Goal: Find contact information: Find contact information

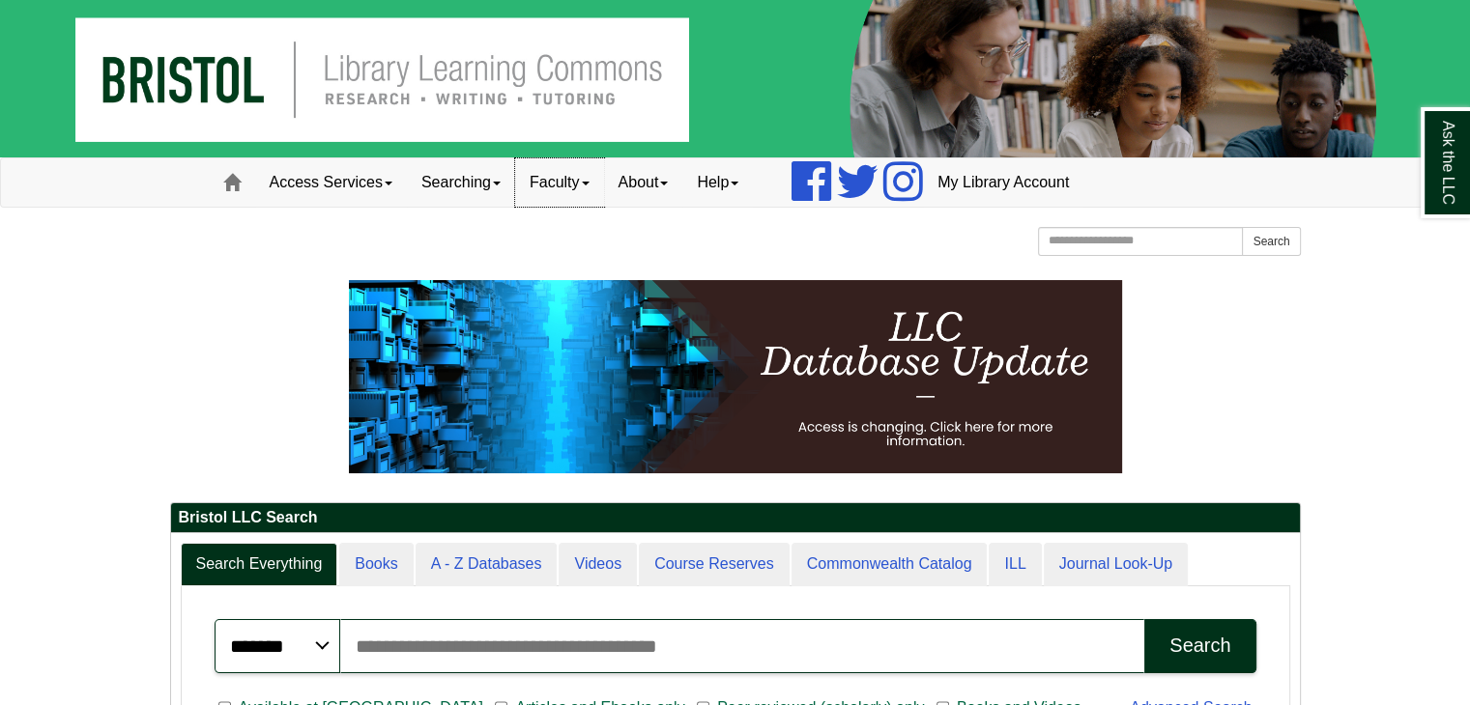
click at [561, 170] on link "Faculty" at bounding box center [559, 182] width 89 height 48
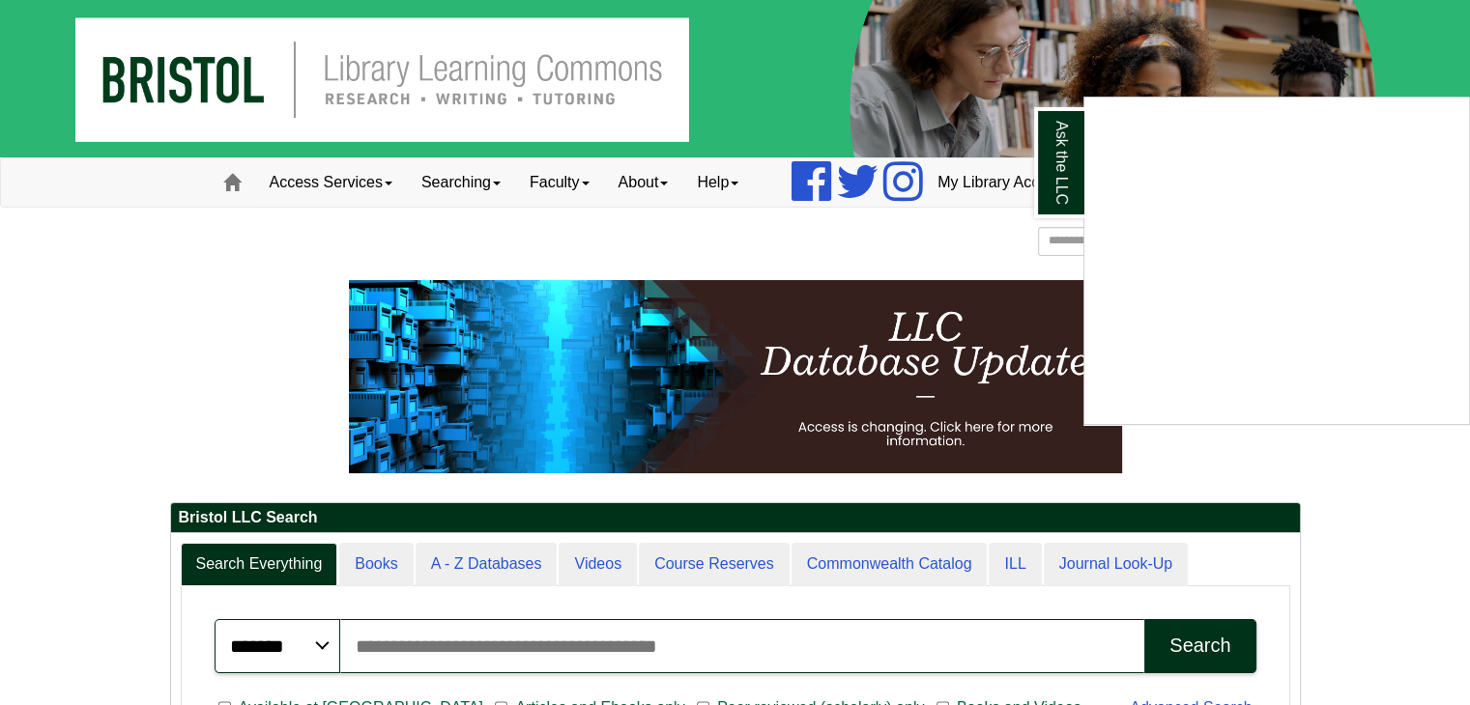
click at [551, 181] on div "Ask the LLC" at bounding box center [735, 352] width 1470 height 705
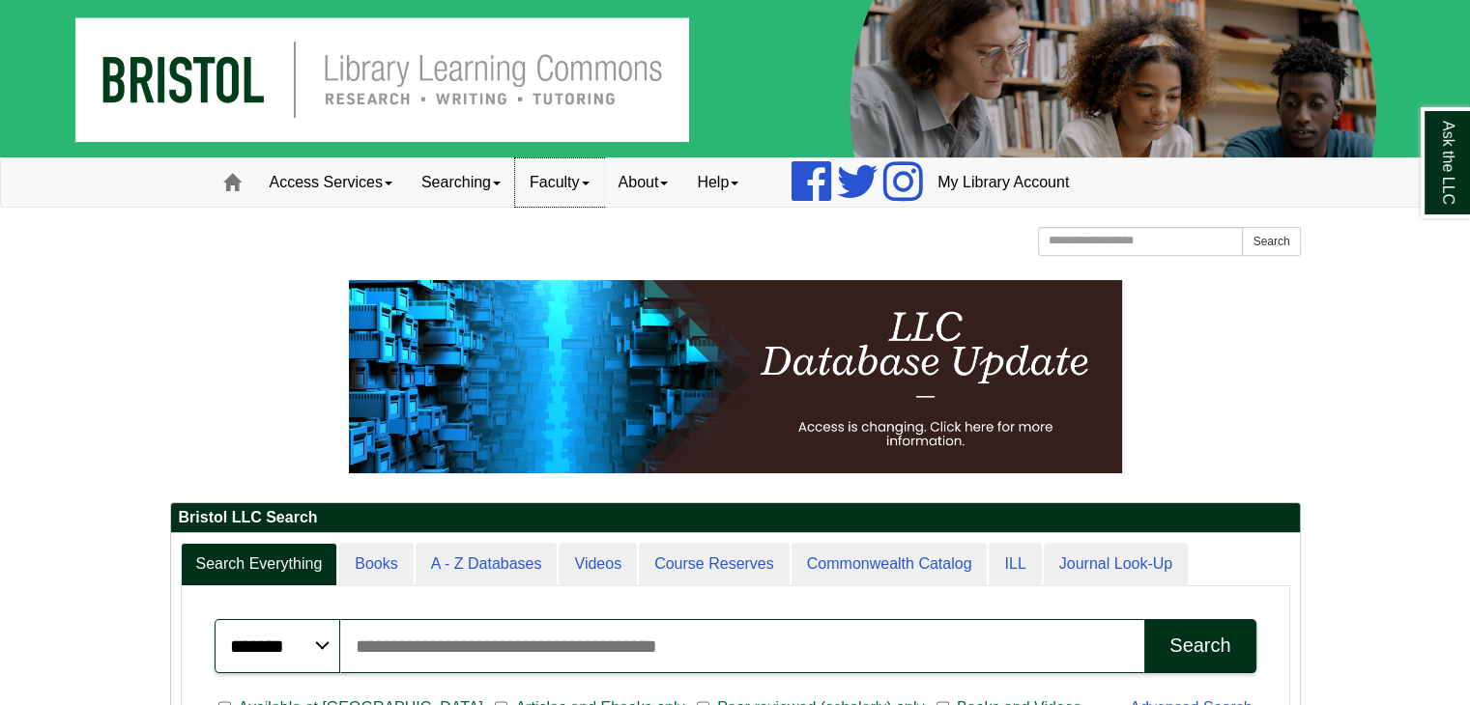
click at [561, 180] on link "Faculty" at bounding box center [559, 182] width 89 height 48
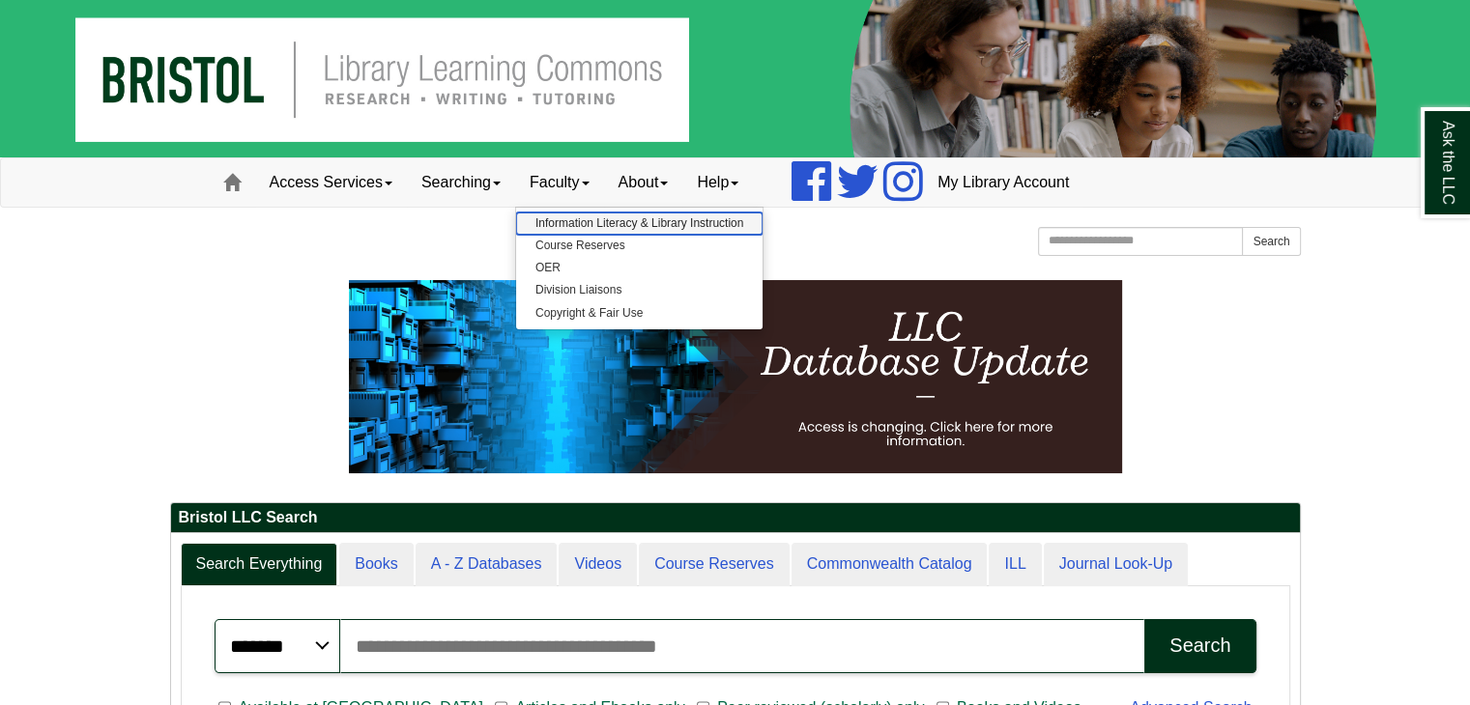
click at [606, 221] on link "Information Literacy & Library Instruction" at bounding box center [639, 224] width 246 height 22
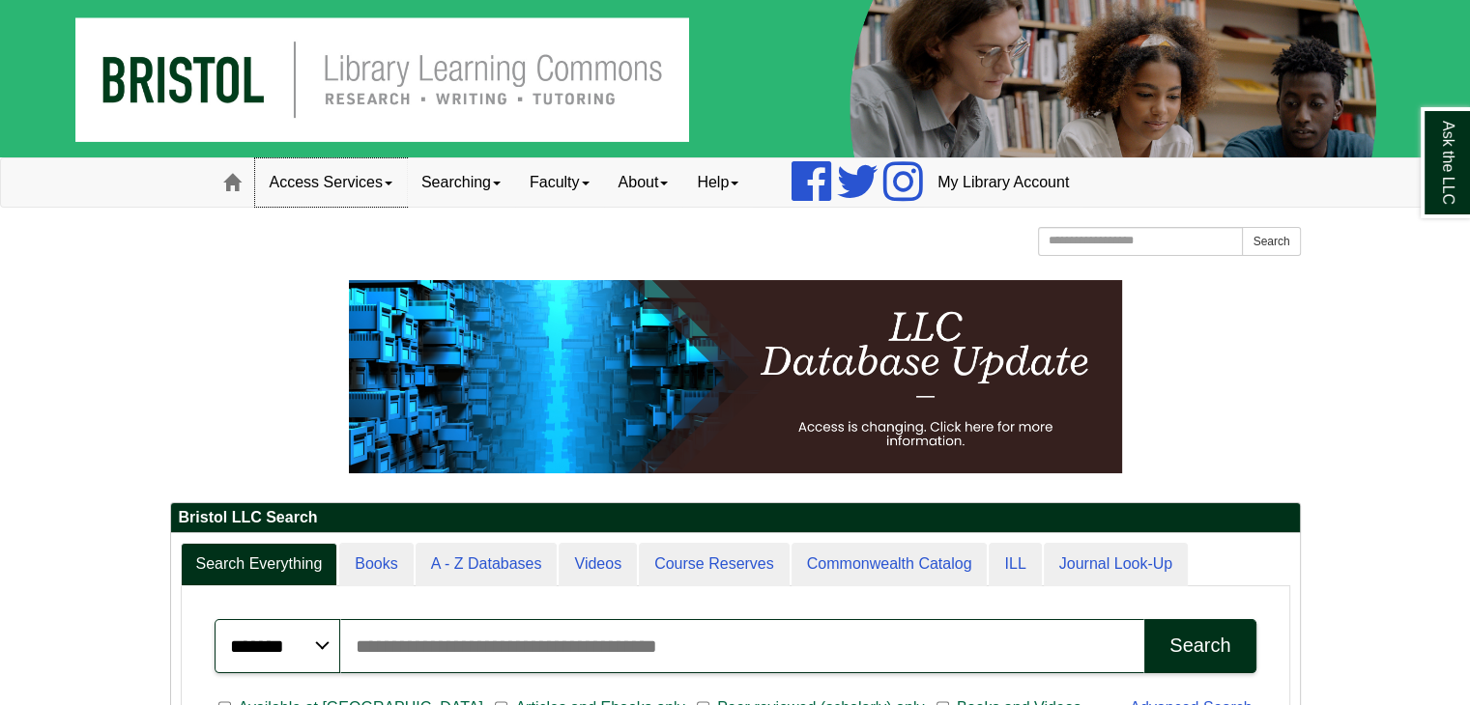
click at [378, 186] on link "Access Services" at bounding box center [331, 182] width 152 height 48
click at [182, 292] on p at bounding box center [735, 376] width 1131 height 193
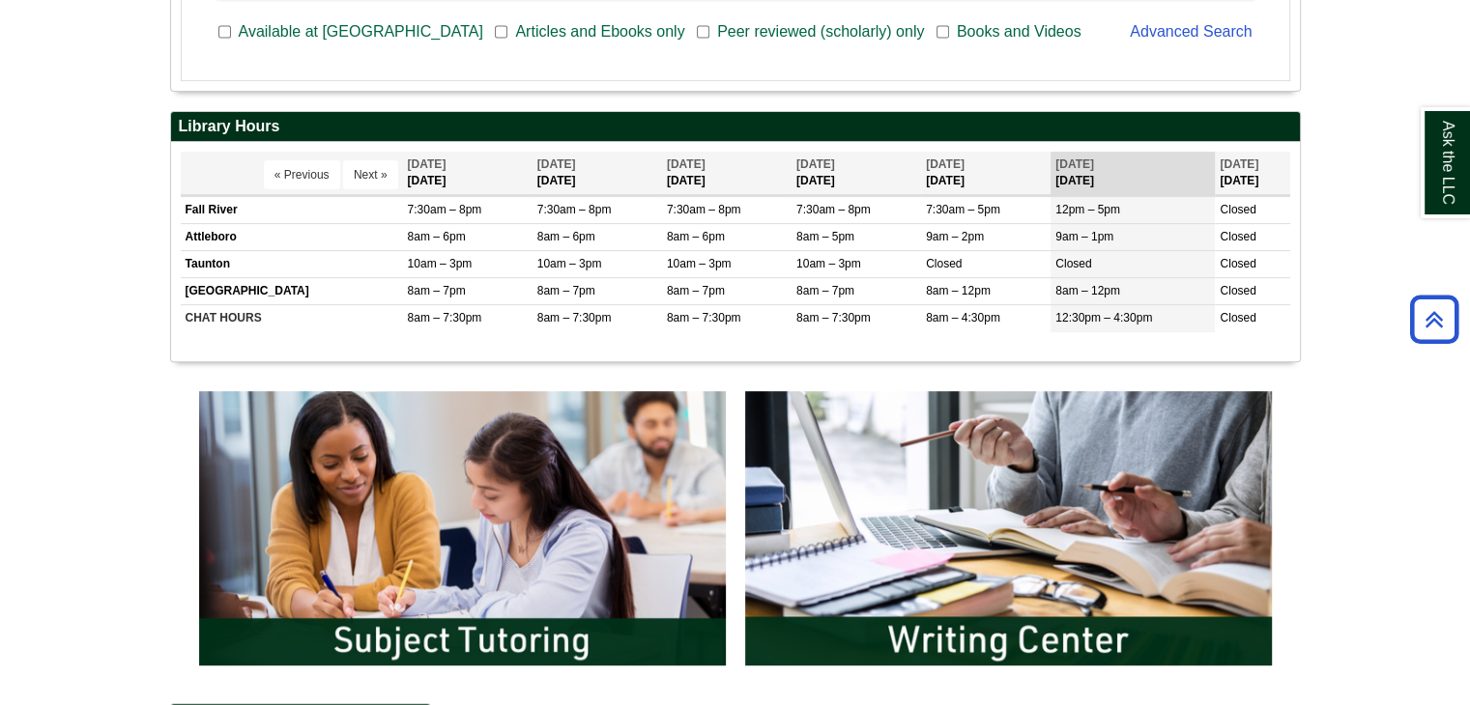
scroll to position [1063, 0]
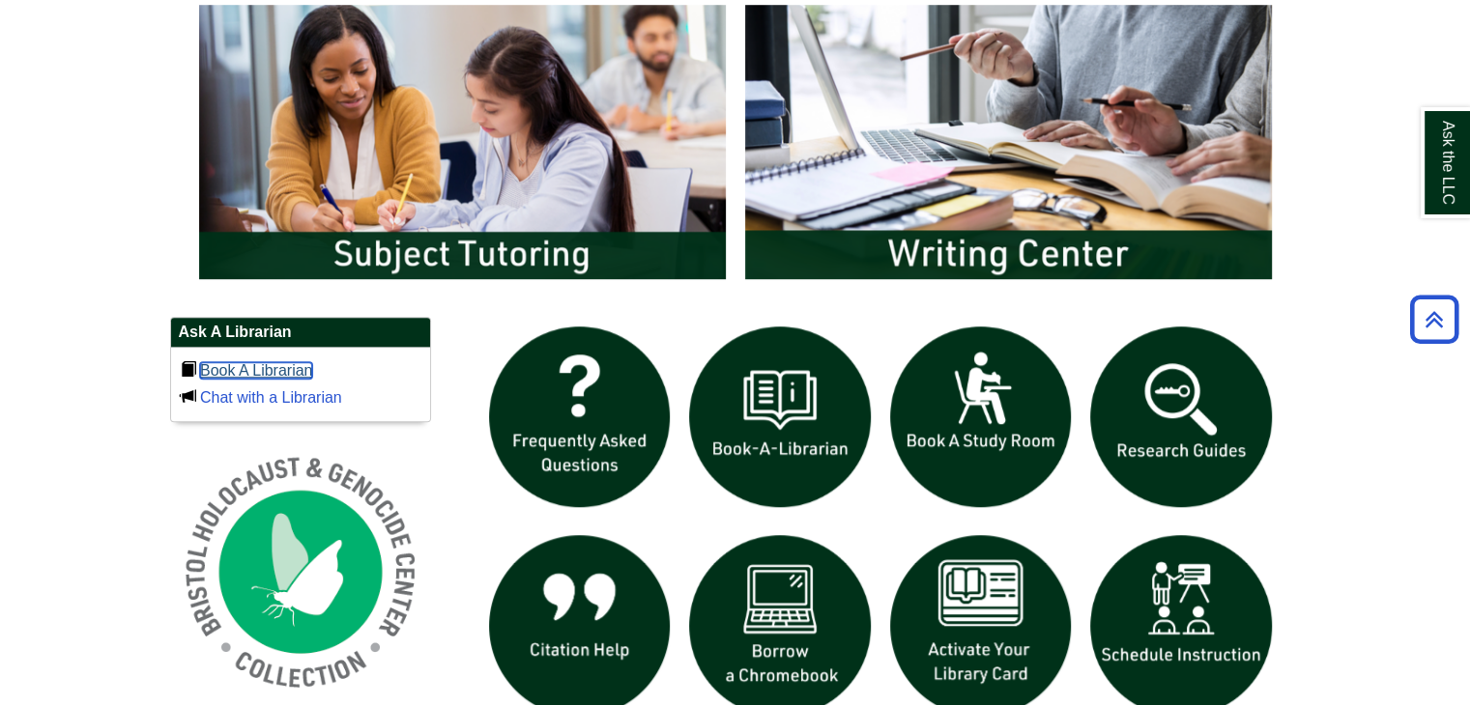
click at [243, 368] on link "Book A Librarian" at bounding box center [256, 370] width 113 height 16
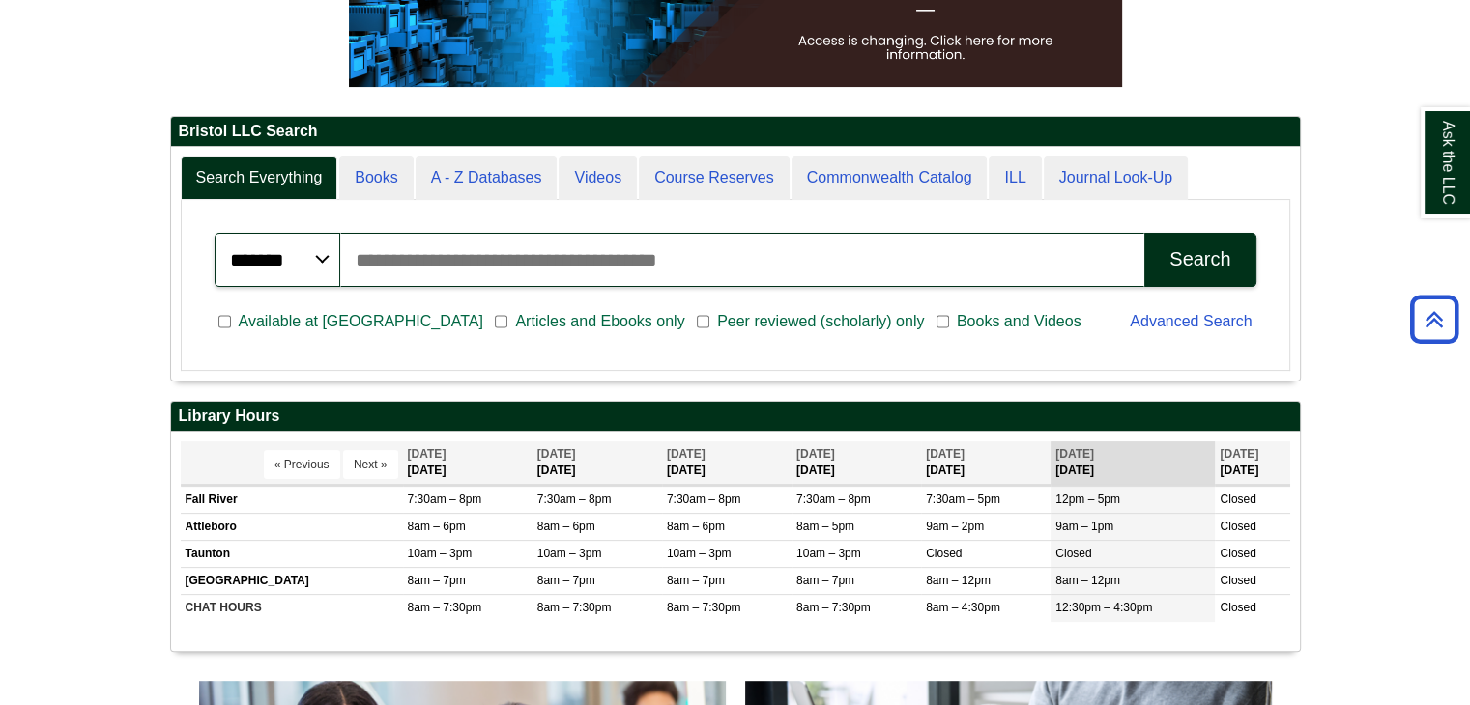
scroll to position [0, 0]
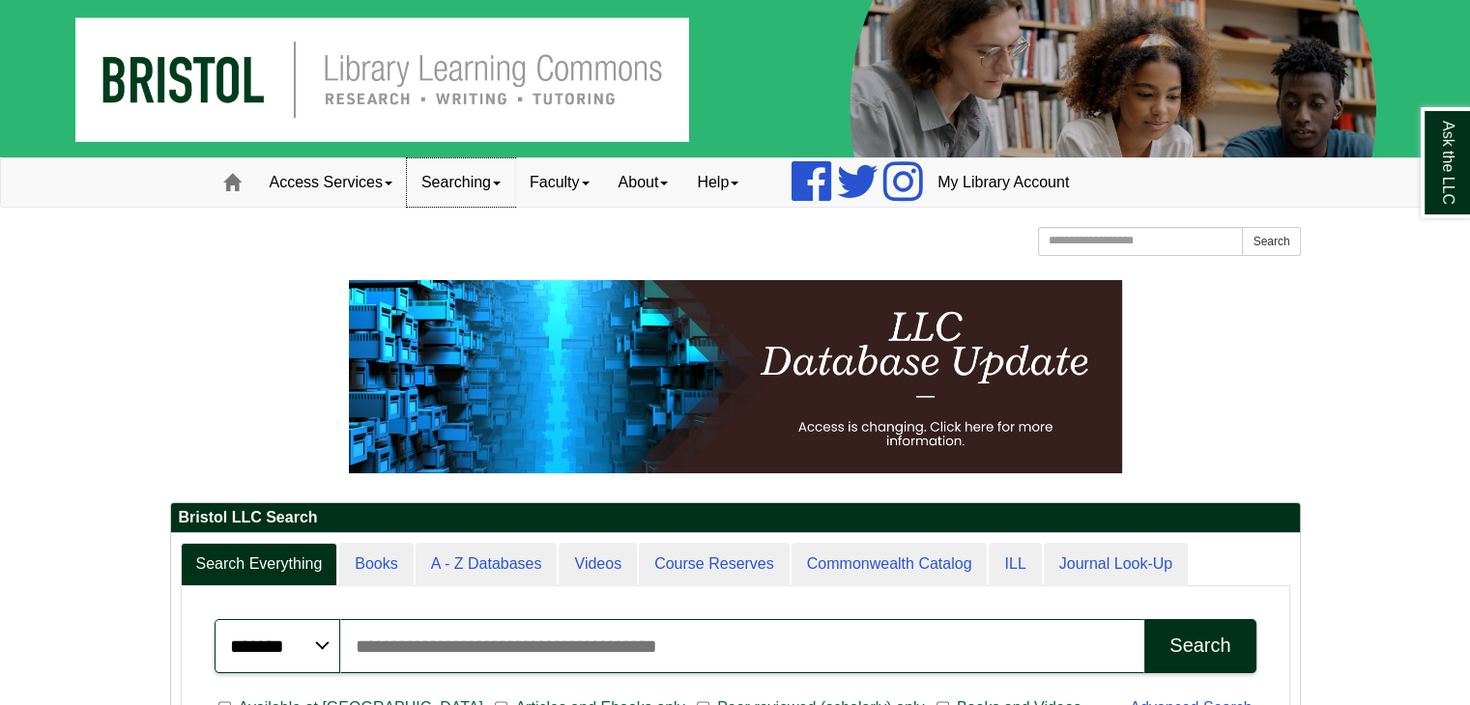
click at [502, 176] on link "Searching" at bounding box center [461, 182] width 108 height 48
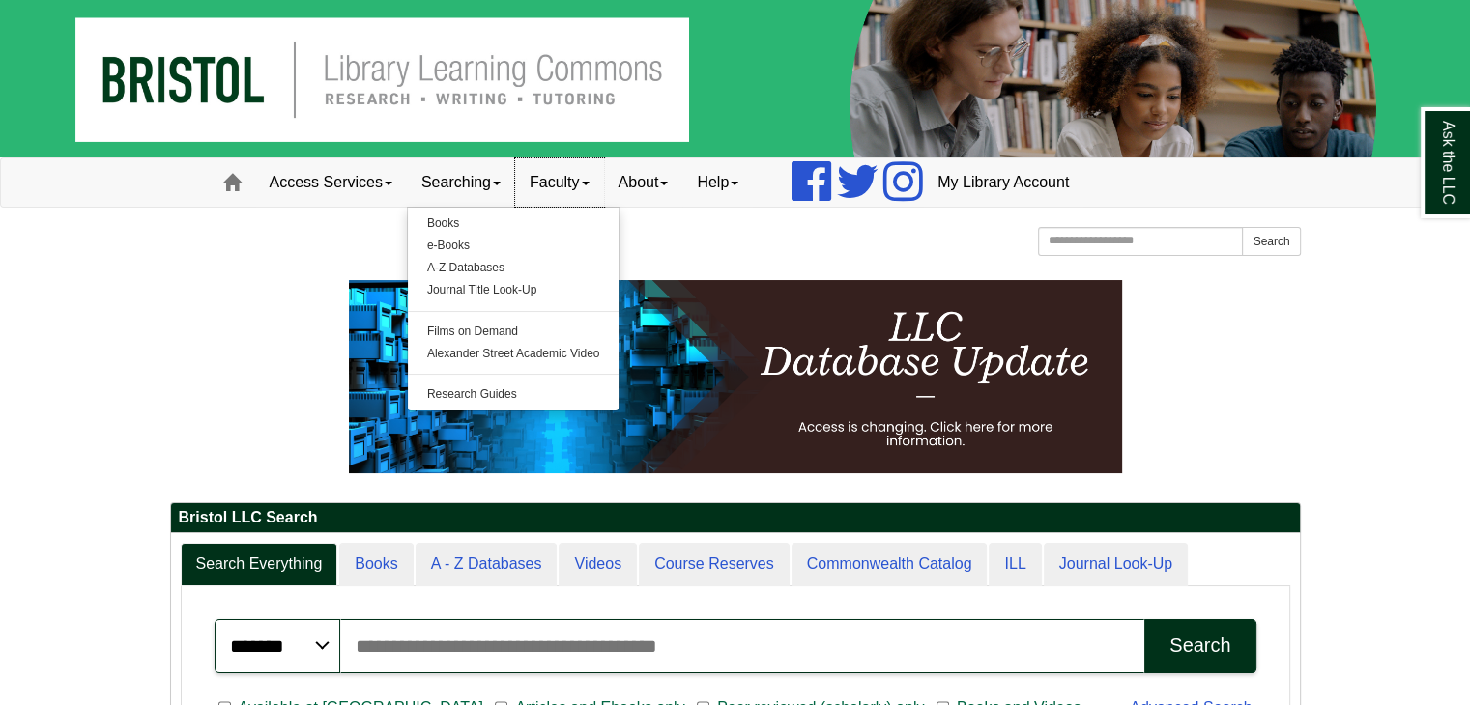
click at [599, 176] on link "Faculty" at bounding box center [559, 182] width 89 height 48
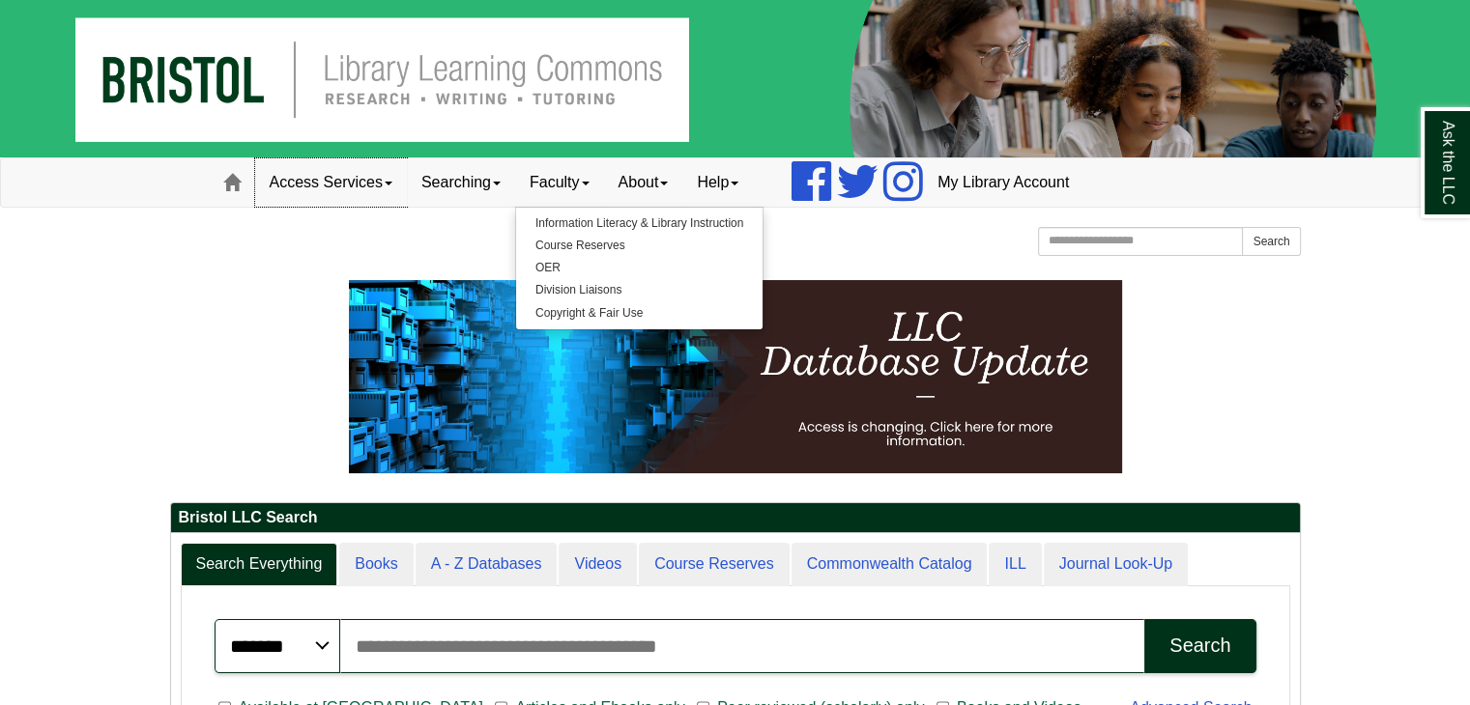
click at [391, 189] on link "Access Services" at bounding box center [331, 182] width 152 height 48
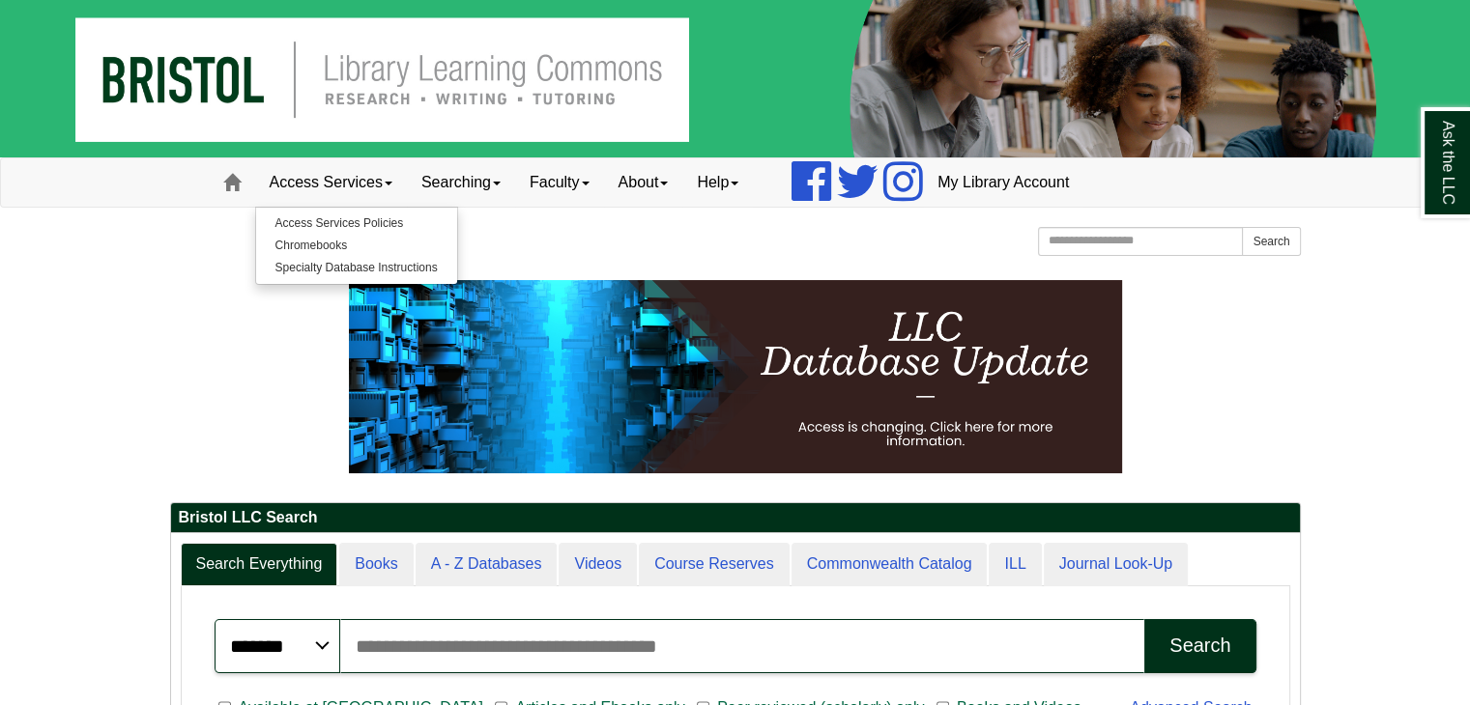
click at [236, 291] on p at bounding box center [735, 376] width 1131 height 193
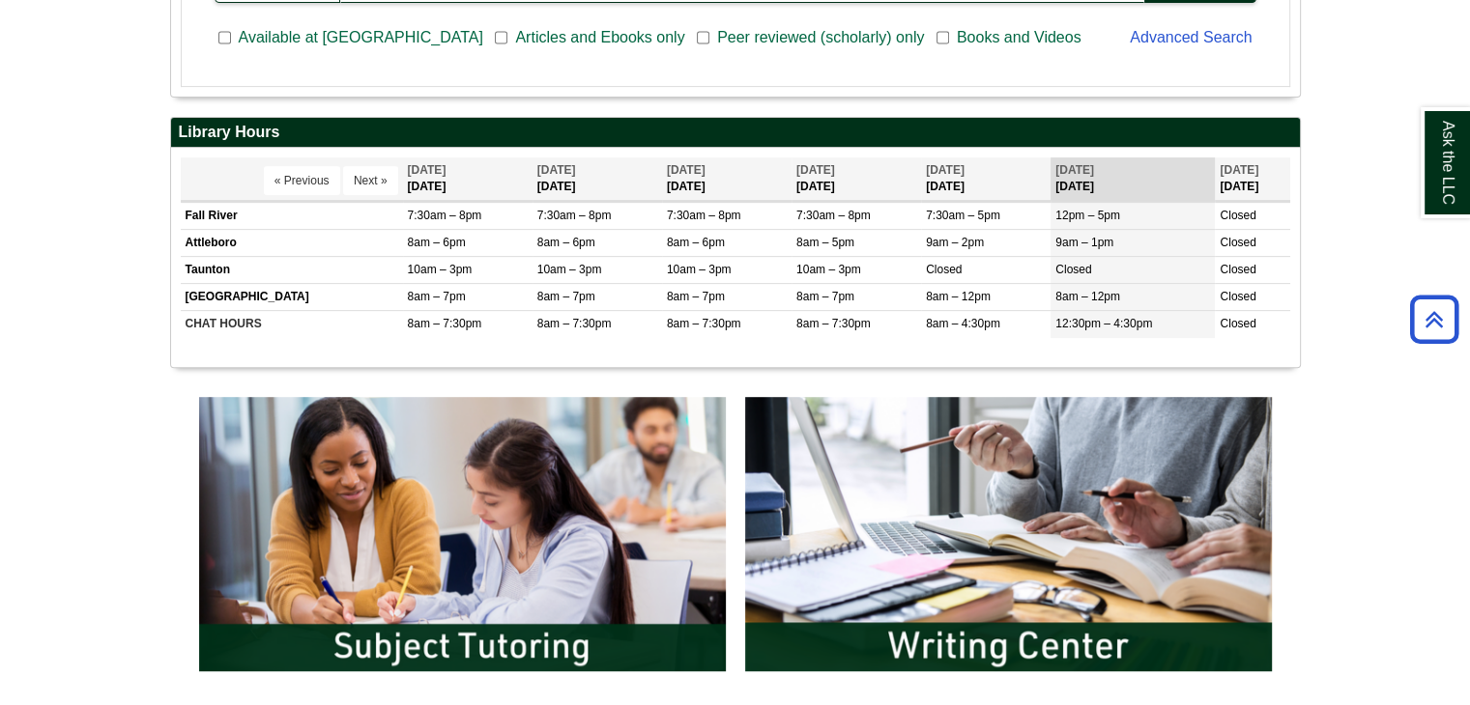
scroll to position [676, 0]
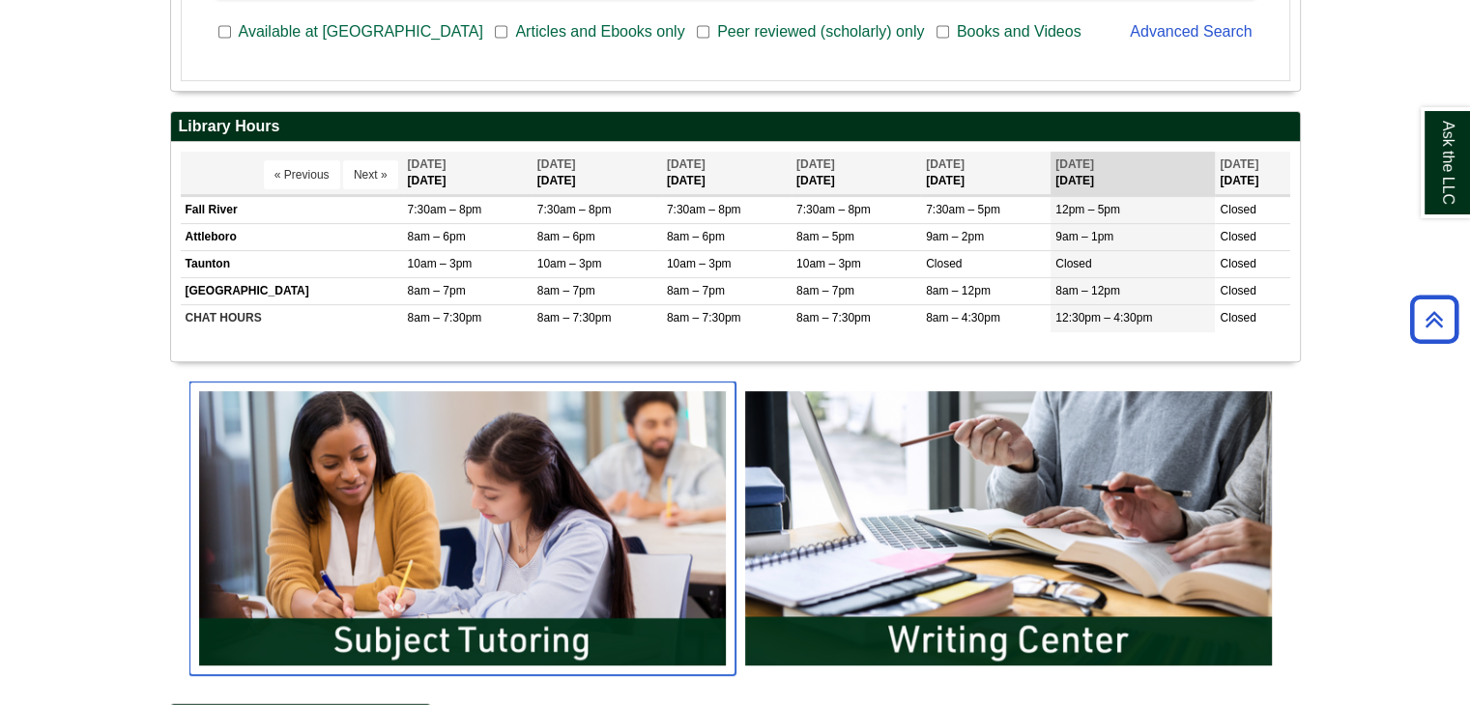
click at [465, 468] on img "slideshow" at bounding box center [462, 529] width 546 height 294
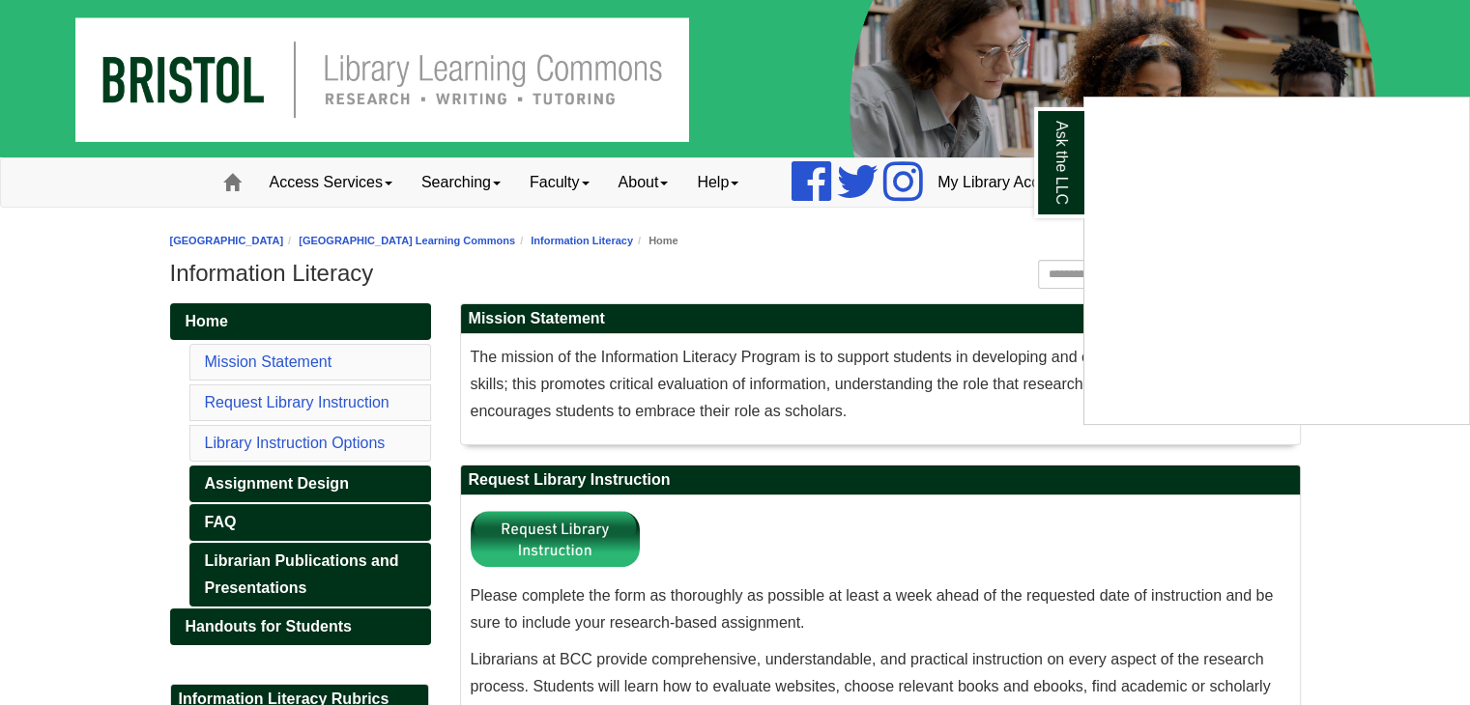
click at [321, 180] on div "Ask the LLC" at bounding box center [735, 352] width 1470 height 705
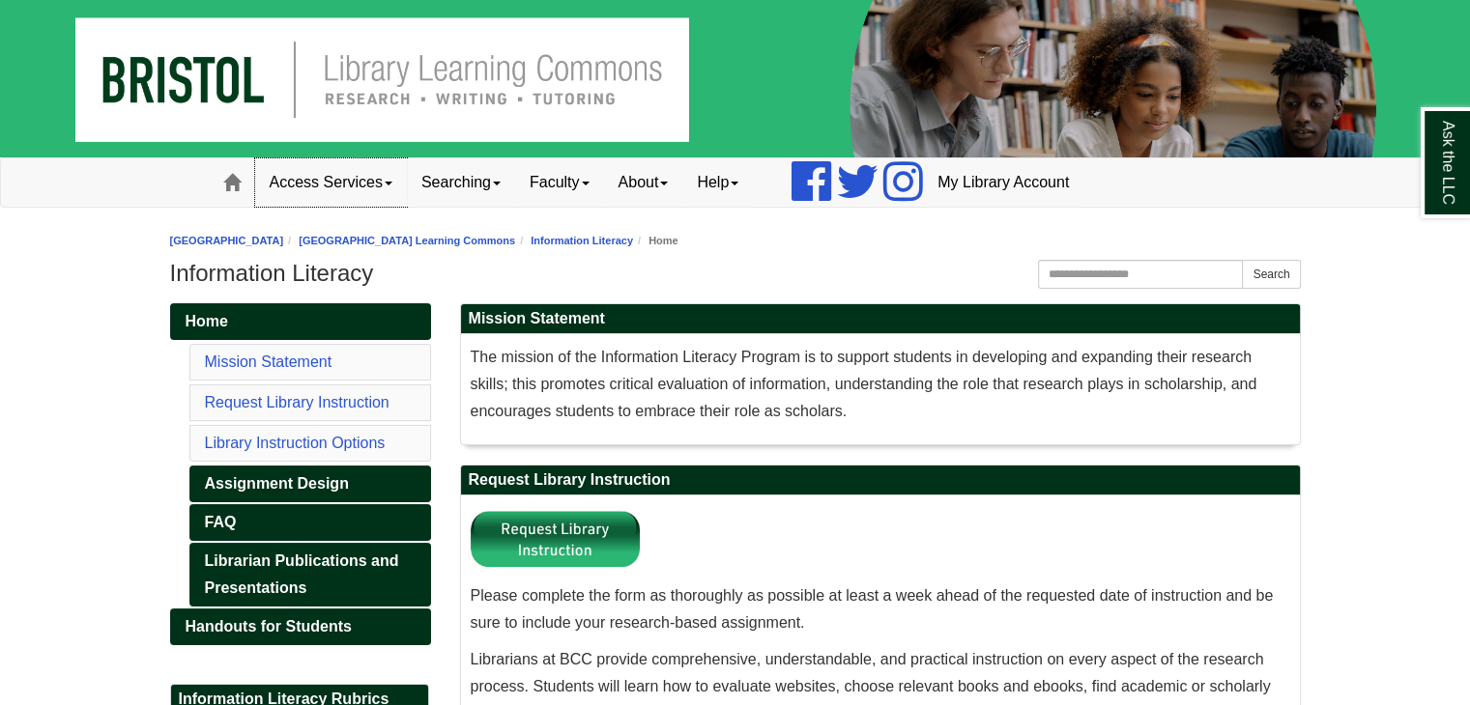
click at [357, 180] on link "Access Services" at bounding box center [331, 182] width 152 height 48
click at [224, 317] on span "Home" at bounding box center [207, 321] width 43 height 16
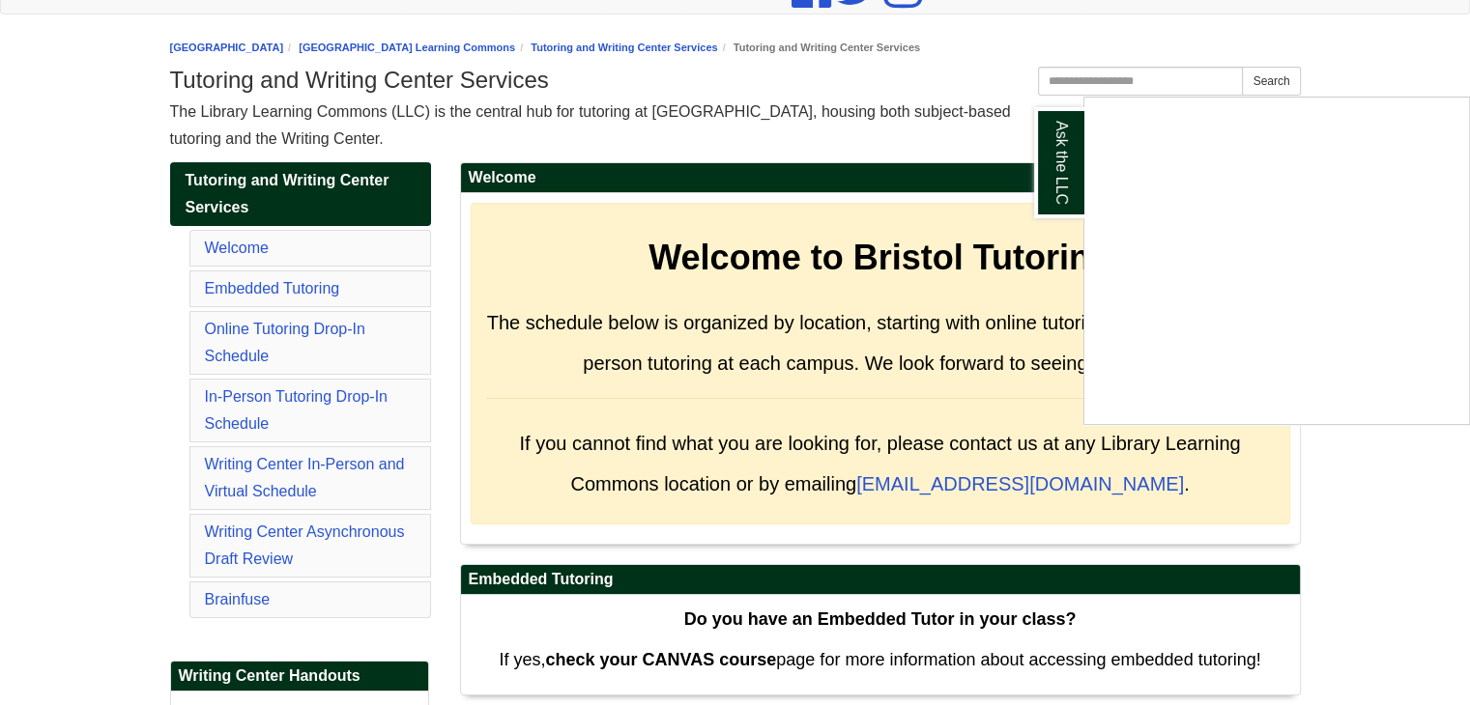
scroll to position [193, 0]
click at [251, 397] on div "Ask the LLC" at bounding box center [735, 352] width 1470 height 705
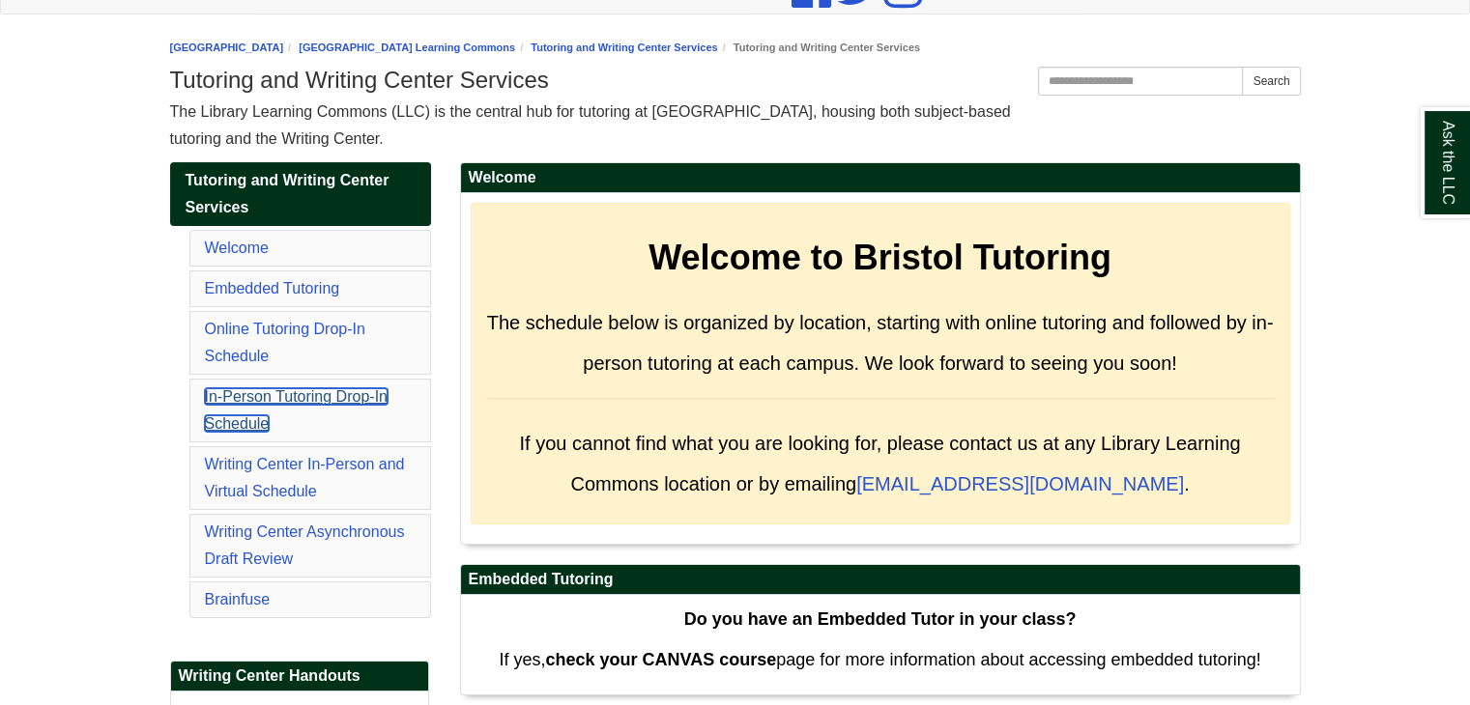
click at [287, 399] on link "In-Person Tutoring Drop-In Schedule" at bounding box center [296, 409] width 183 height 43
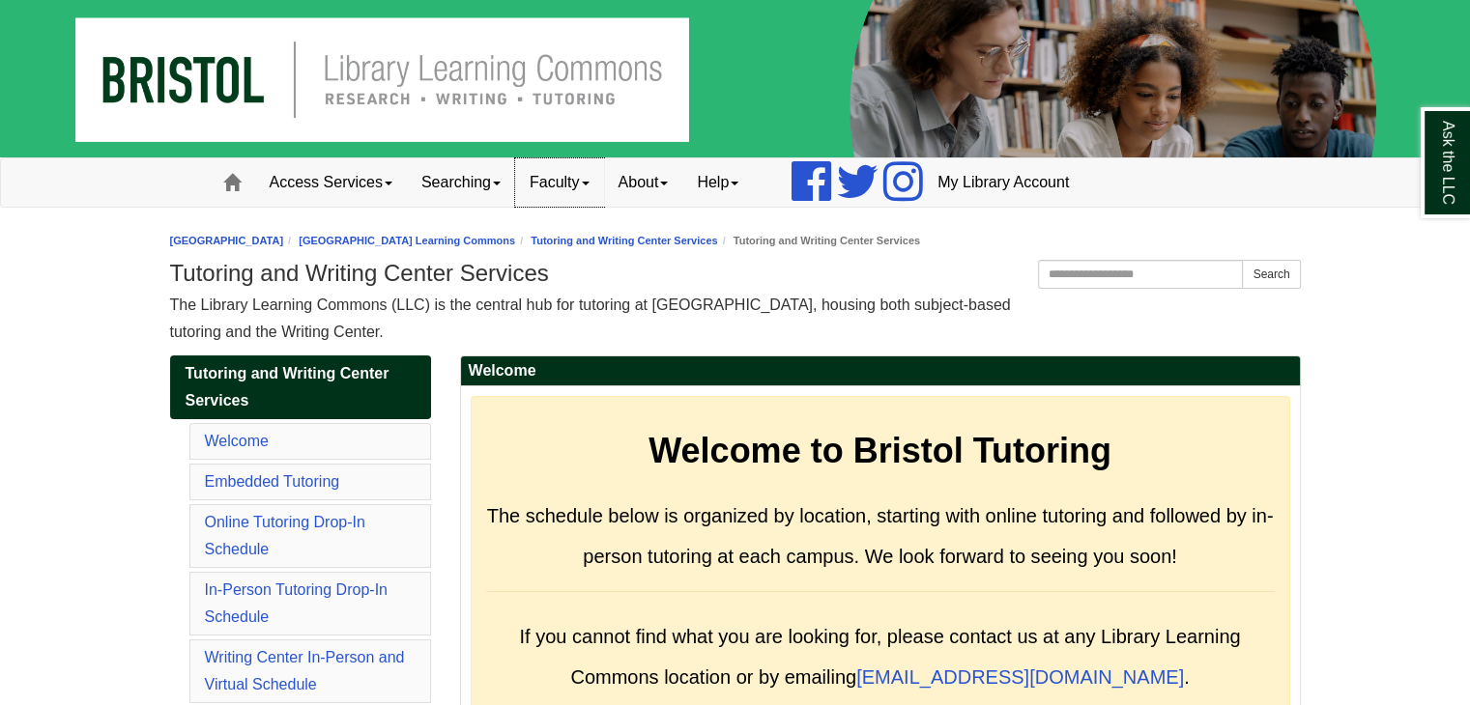
click at [594, 183] on link "Faculty" at bounding box center [559, 182] width 89 height 48
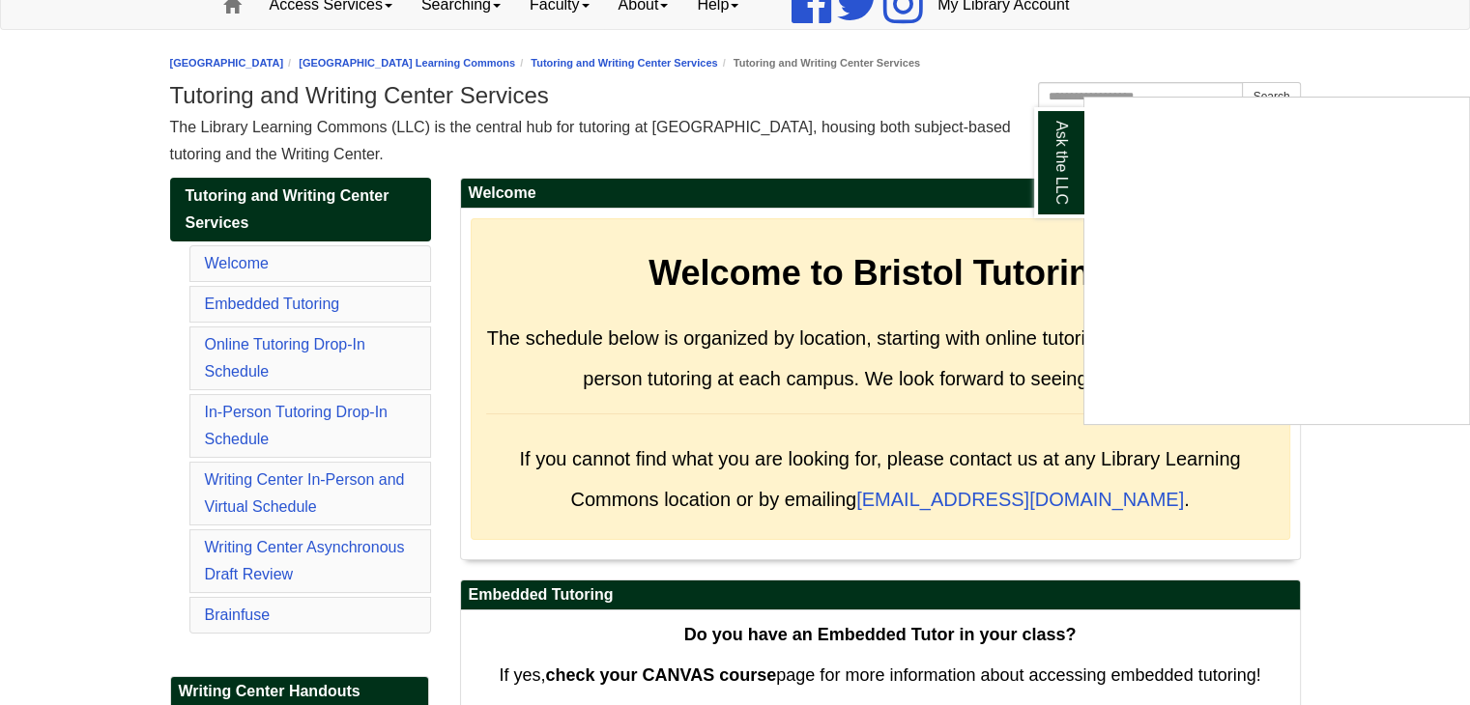
scroll to position [193, 0]
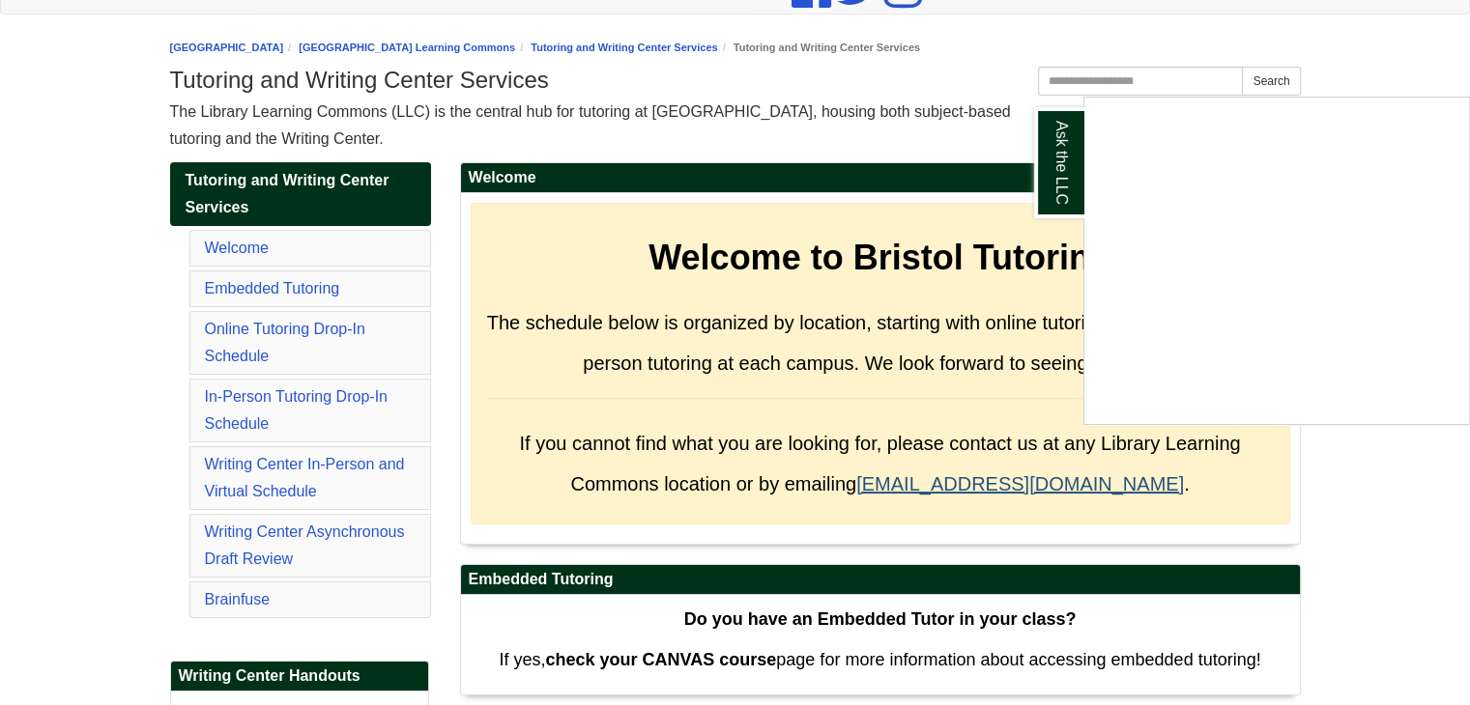
drag, startPoint x: 1131, startPoint y: 478, endPoint x: 995, endPoint y: 482, distance: 135.3
click at [1014, 482] on div "Ask the LLC" at bounding box center [735, 352] width 1470 height 705
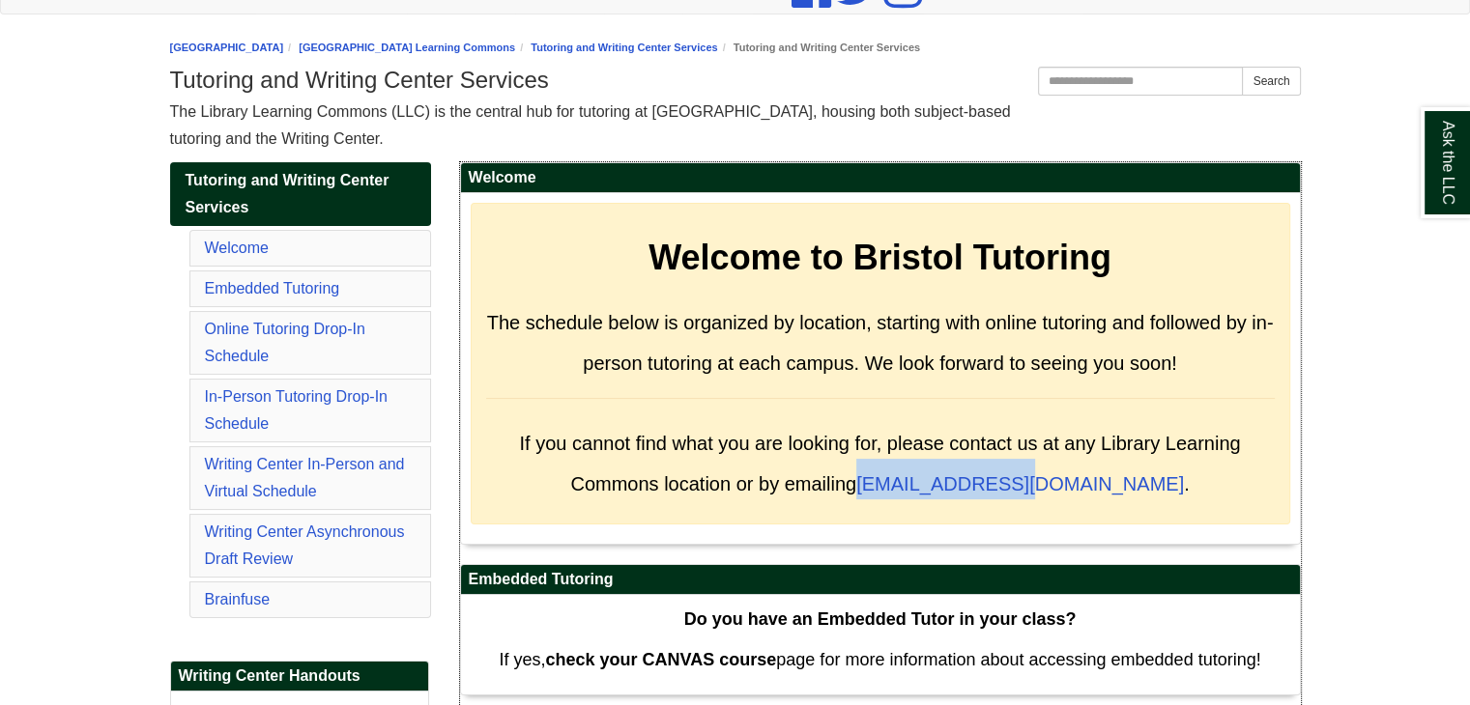
drag, startPoint x: 912, startPoint y: 479, endPoint x: 1075, endPoint y: 466, distance: 162.9
click at [1075, 466] on span "If you cannot find what you are looking for, please contact us at any Library L…" at bounding box center [879, 458] width 721 height 80
click at [833, 447] on span "If you cannot find what you are looking for, please contact us at any Library L…" at bounding box center [879, 464] width 721 height 62
drag, startPoint x: 1136, startPoint y: 479, endPoint x: 922, endPoint y: 487, distance: 214.7
click at [922, 487] on h3 "If you cannot find what you are looking for, please contact us at any Library L…" at bounding box center [880, 458] width 789 height 81
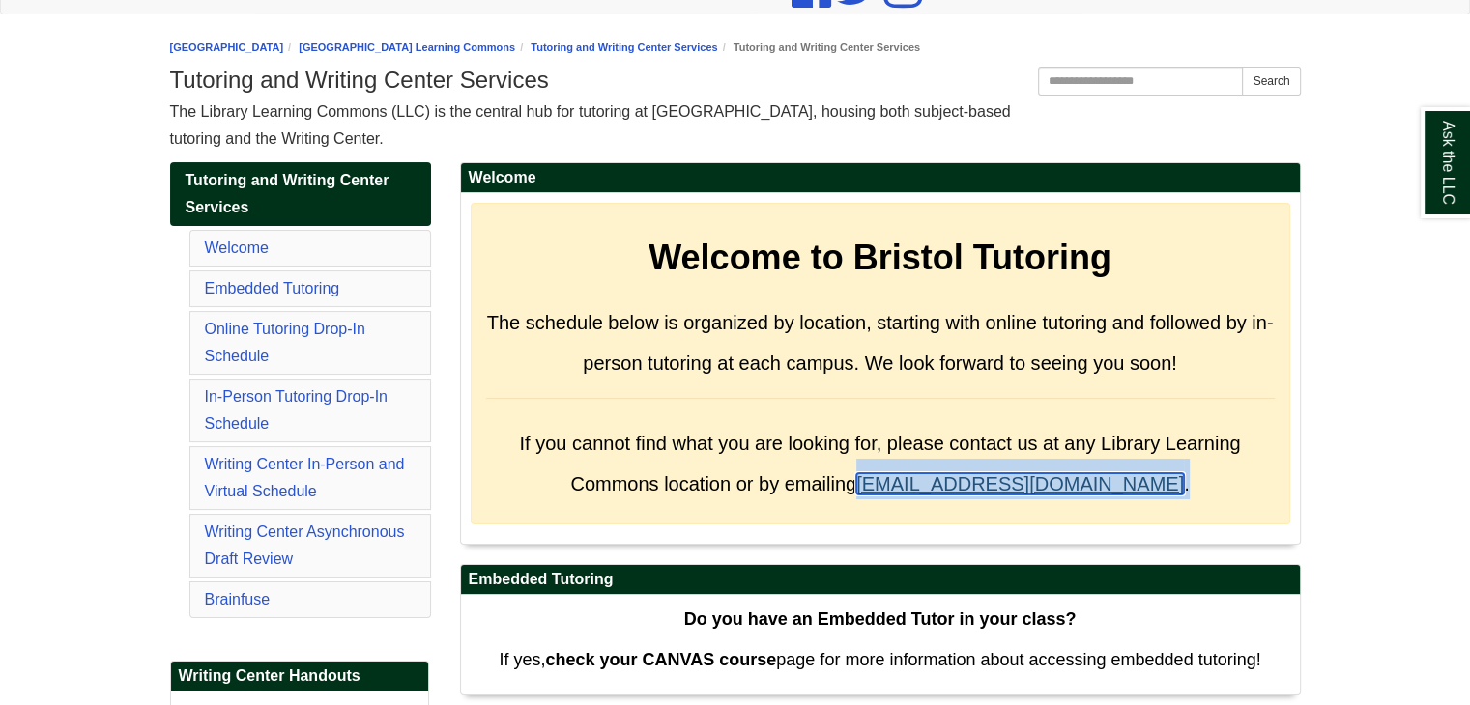
copy span "[EMAIL_ADDRESS][DOMAIN_NAME] ."
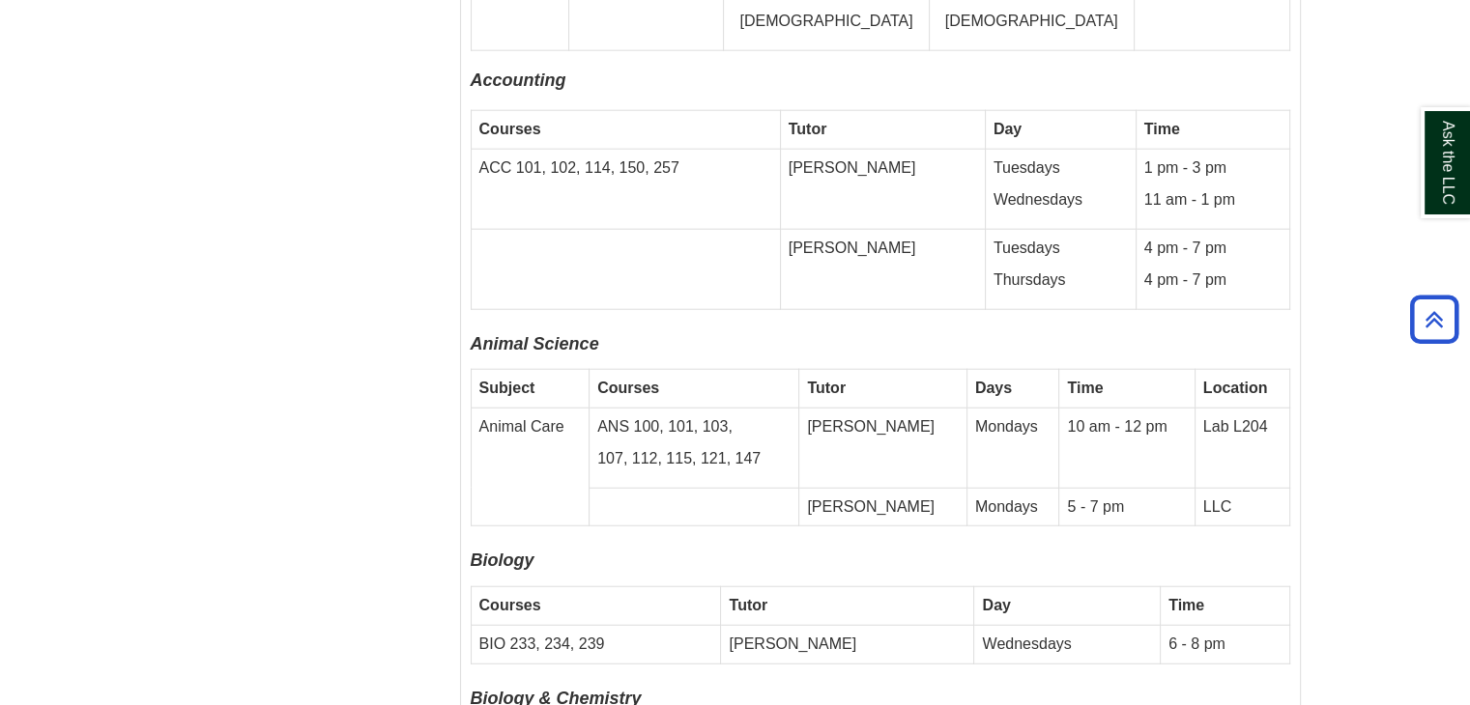
scroll to position [4155, 0]
